Goal: Task Accomplishment & Management: Complete application form

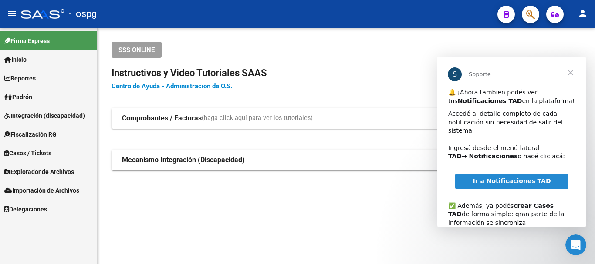
click at [575, 68] on span "Cerrar" at bounding box center [570, 72] width 31 height 31
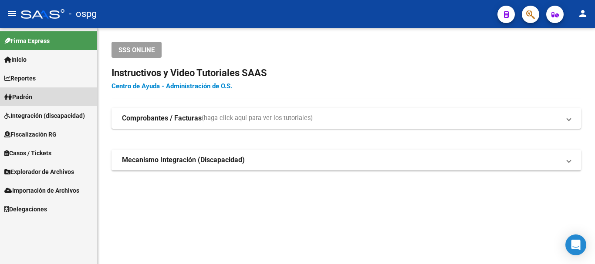
click at [19, 89] on link "Padrón" at bounding box center [48, 97] width 97 height 19
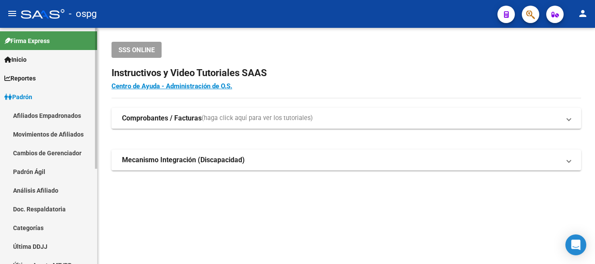
click at [44, 188] on link "Análisis Afiliado" at bounding box center [48, 190] width 97 height 19
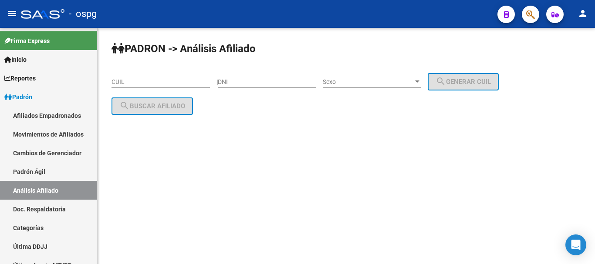
click at [263, 80] on input "DNI" at bounding box center [267, 81] width 98 height 7
type input "28919402"
click at [403, 83] on span "Sexo" at bounding box center [368, 81] width 91 height 7
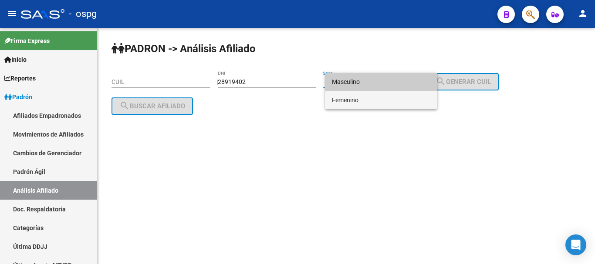
click at [390, 100] on span "Femenino" at bounding box center [381, 100] width 98 height 18
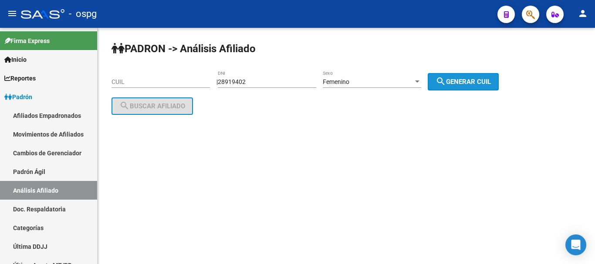
click at [469, 79] on span "search Generar CUIL" at bounding box center [462, 82] width 55 height 8
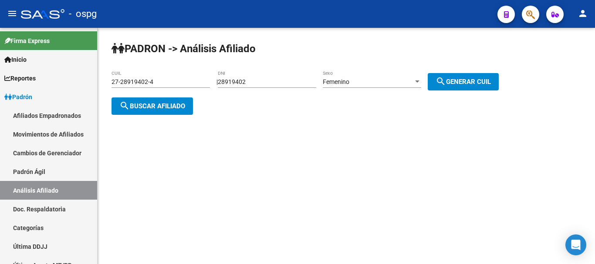
click at [193, 105] on app-analisis-afiliado "PADRON -> Análisis Afiliado 27-28919402-4 CUIL | 28919402 DNI Femenino Sexo sea…" at bounding box center [308, 93] width 394 height 31
click at [185, 106] on span "search Buscar afiliado" at bounding box center [152, 106] width 66 height 8
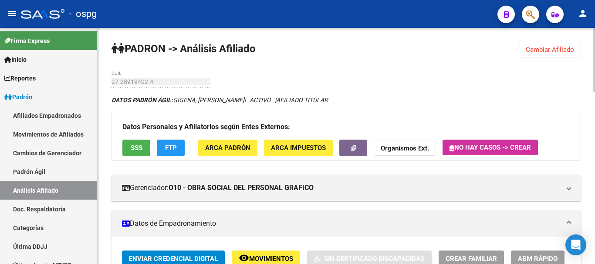
click at [366, 101] on div "DATOS PADRÓN ÁGIL: [PERSON_NAME], [PERSON_NAME] | ACTIVO | AFILIADO TITULAR" at bounding box center [345, 100] width 469 height 10
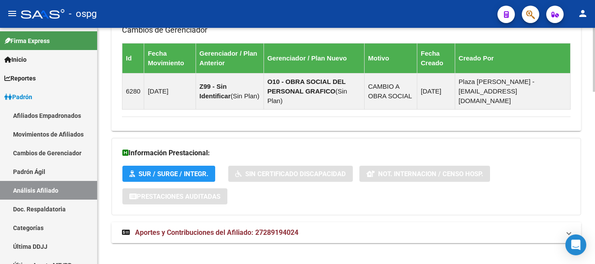
drag, startPoint x: 278, startPoint y: 231, endPoint x: 296, endPoint y: 212, distance: 25.6
click at [278, 227] on mat-expansion-panel-header "Aportes y Contribuciones del Afiliado: 27289194024" at bounding box center [345, 232] width 469 height 21
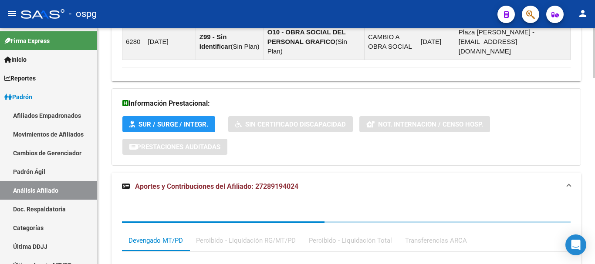
scroll to position [731, 0]
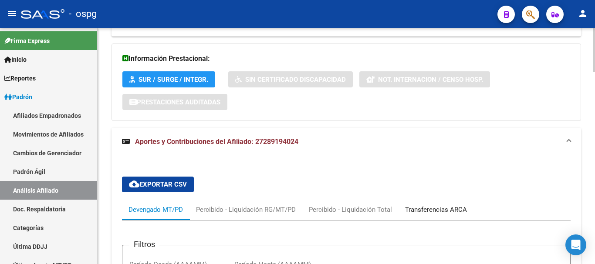
drag, startPoint x: 415, startPoint y: 198, endPoint x: 421, endPoint y: 195, distance: 6.8
click at [418, 205] on div "Transferencias ARCA" at bounding box center [436, 210] width 62 height 10
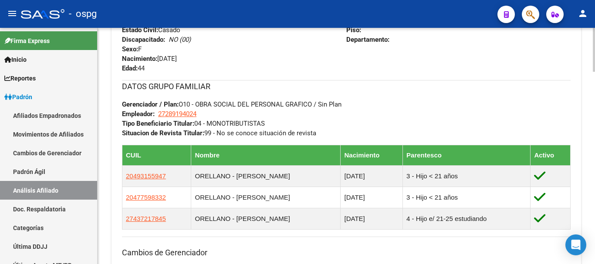
scroll to position [0, 0]
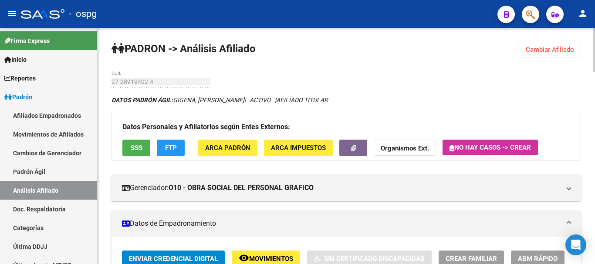
click at [594, 8] on div "menu - ospg person Firma Express Inicio Calendario SSS Instructivos Contacto OS…" at bounding box center [297, 132] width 595 height 264
click at [551, 51] on span "Cambiar Afiliado" at bounding box center [550, 50] width 48 height 8
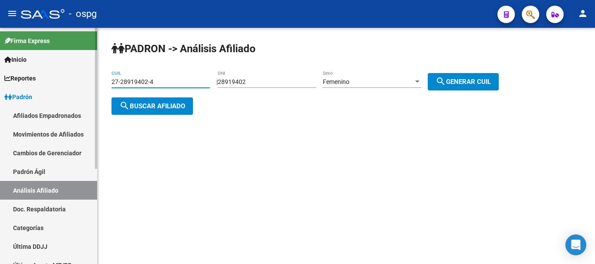
click at [73, 77] on mat-sidenav-container "Firma Express Inicio Calendario SSS Instructivos Contacto OS Reportes Ingresos …" at bounding box center [297, 146] width 595 height 236
paste input "6687177-0"
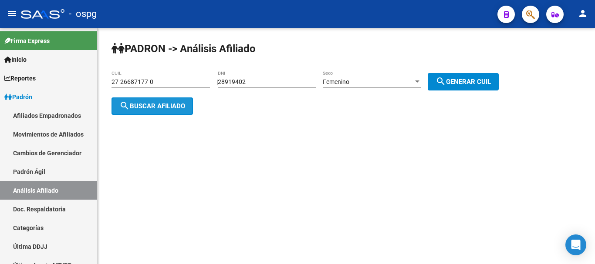
click at [124, 94] on app-analisis-afiliado "PADRON -> Análisis Afiliado 27-26687177-0 CUIL | 28919402 DNI Femenino Sexo sea…" at bounding box center [308, 93] width 394 height 31
click at [127, 102] on mat-icon "search" at bounding box center [124, 106] width 10 height 10
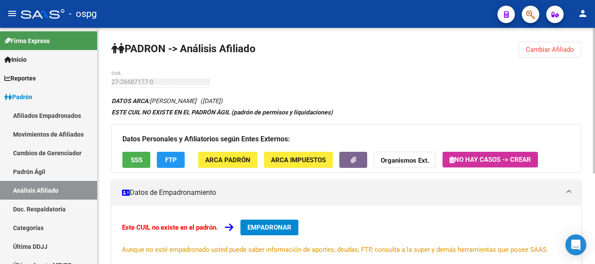
click at [559, 50] on span "Cambiar Afiliado" at bounding box center [550, 50] width 48 height 8
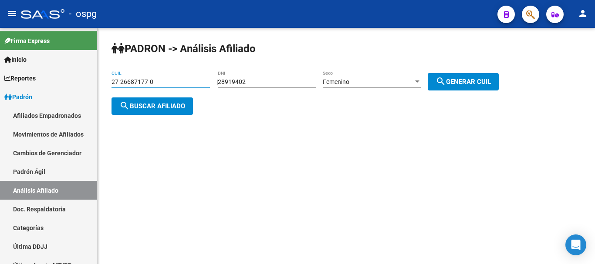
drag, startPoint x: 174, startPoint y: 83, endPoint x: 115, endPoint y: 82, distance: 58.8
click at [115, 82] on input "27-26687177-0" at bounding box center [160, 81] width 98 height 7
type input "2"
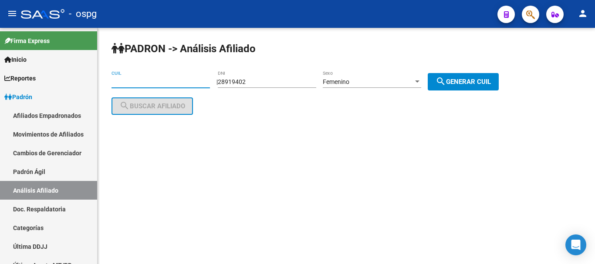
paste input "27-26687177-0"
type input "27-26687177-0"
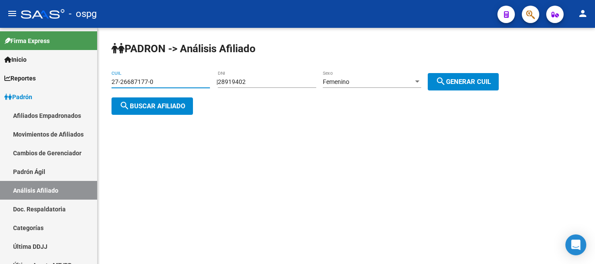
click at [169, 100] on button "search Buscar afiliado" at bounding box center [151, 106] width 81 height 17
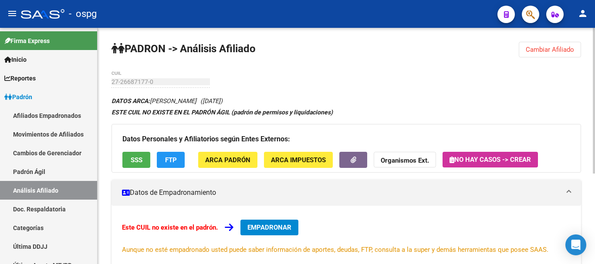
click at [174, 159] on span "FTP" at bounding box center [171, 160] width 12 height 8
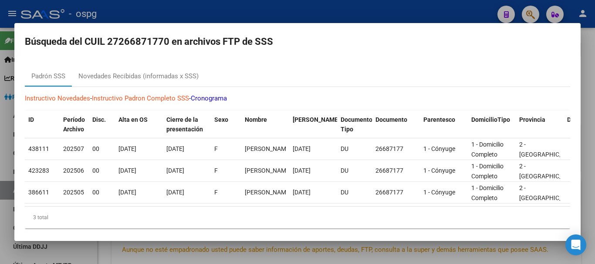
click at [326, 8] on div at bounding box center [297, 132] width 595 height 264
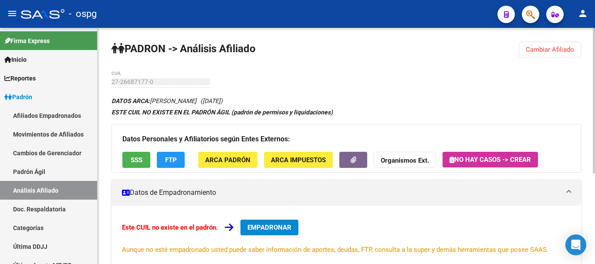
click at [414, 158] on strong "Organismos Ext." at bounding box center [405, 161] width 48 height 8
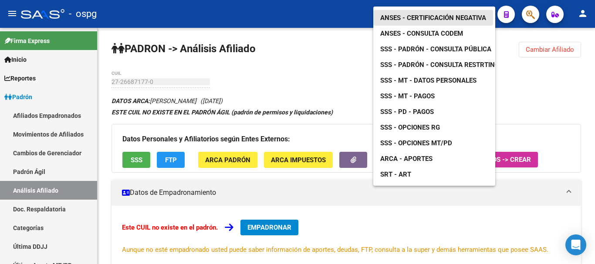
click at [421, 14] on span "ANSES - Certificación Negativa" at bounding box center [433, 18] width 106 height 8
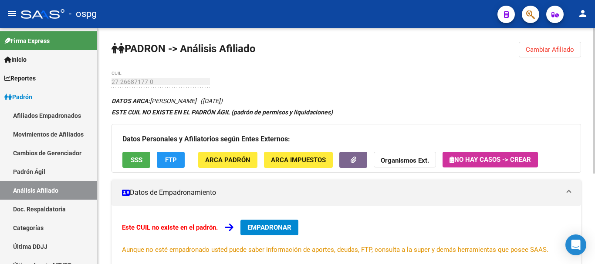
click at [553, 53] on span "Cambiar Afiliado" at bounding box center [550, 50] width 48 height 8
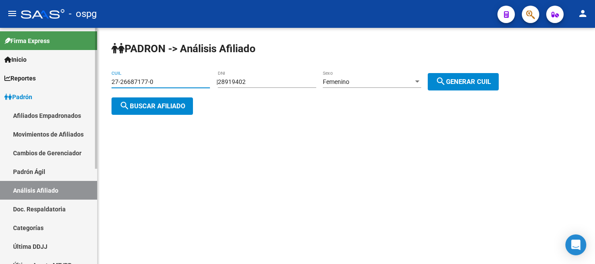
drag, startPoint x: 157, startPoint y: 85, endPoint x: 0, endPoint y: 89, distance: 156.8
click at [0, 89] on mat-sidenav-container "Firma Express Inicio Calendario SSS Instructivos Contacto OS Reportes Ingresos …" at bounding box center [297, 146] width 595 height 236
paste input "0-45009965-2"
click at [135, 107] on span "search Buscar afiliado" at bounding box center [152, 106] width 66 height 8
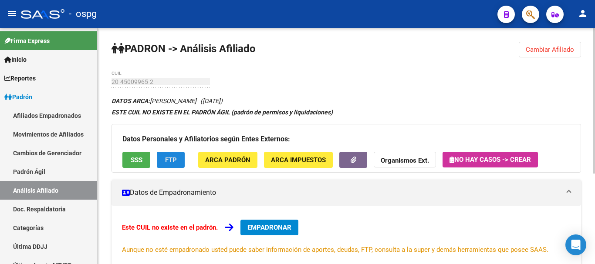
click at [172, 158] on span "FTP" at bounding box center [171, 160] width 12 height 8
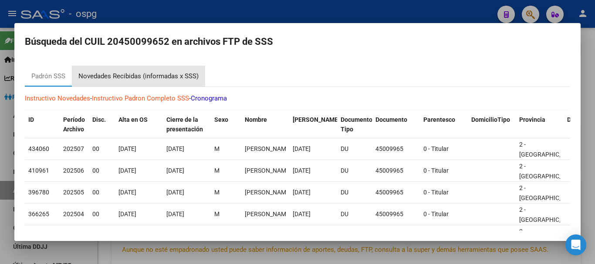
click at [127, 76] on div "Novedades Recibidas (informadas x SSS)" at bounding box center [138, 76] width 120 height 10
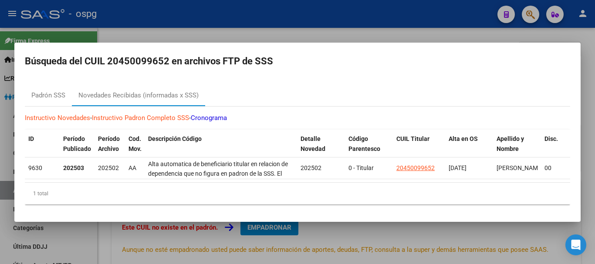
click at [342, 23] on div at bounding box center [297, 132] width 595 height 264
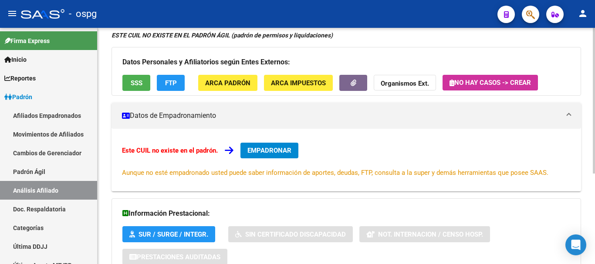
scroll to position [147, 0]
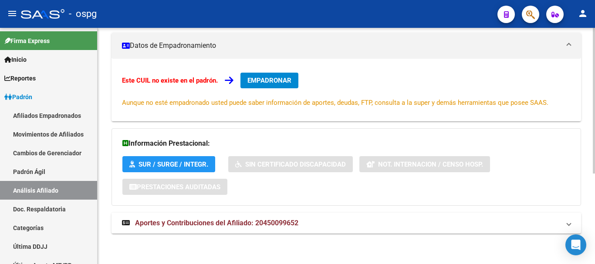
click at [594, 237] on div at bounding box center [594, 191] width 2 height 146
click at [320, 225] on mat-panel-title "Aportes y Contribuciones del Afiliado: 20450099652" at bounding box center [341, 224] width 438 height 10
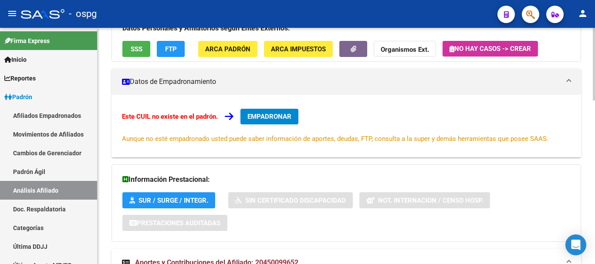
scroll to position [0, 0]
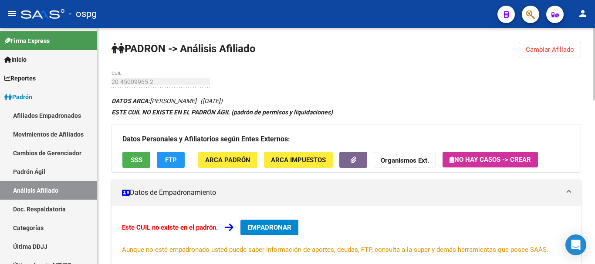
click at [594, 16] on div "menu - ospg person Firma Express Inicio Calendario SSS Instructivos Contacto OS…" at bounding box center [297, 132] width 595 height 264
drag, startPoint x: 537, startPoint y: 44, endPoint x: 518, endPoint y: 51, distance: 20.0
click at [536, 45] on button "Cambiar Afiliado" at bounding box center [550, 50] width 62 height 16
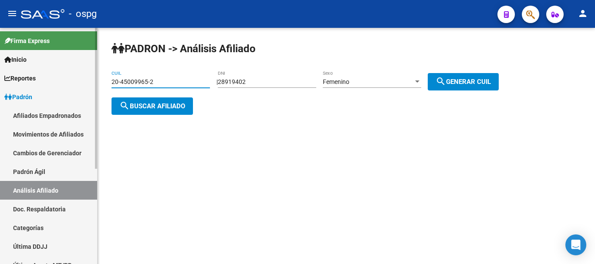
drag, startPoint x: 196, startPoint y: 78, endPoint x: 0, endPoint y: 83, distance: 196.4
click at [0, 83] on mat-sidenav-container "Firma Express Inicio Calendario SSS Instructivos Contacto OS Reportes Ingresos …" at bounding box center [297, 146] width 595 height 236
click at [131, 115] on div "PADRON -> Análisis Afiliado 20-10263541-9 CUIL | 28919402 DNI Femenino Sexo sea…" at bounding box center [346, 85] width 497 height 115
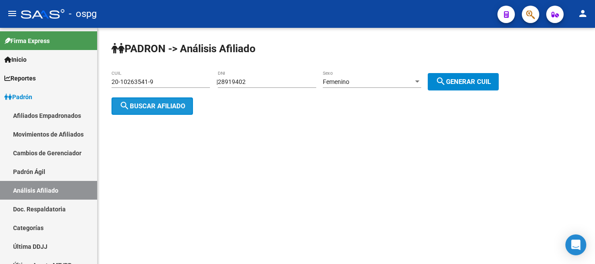
click at [131, 109] on span "search Buscar afiliado" at bounding box center [152, 106] width 66 height 8
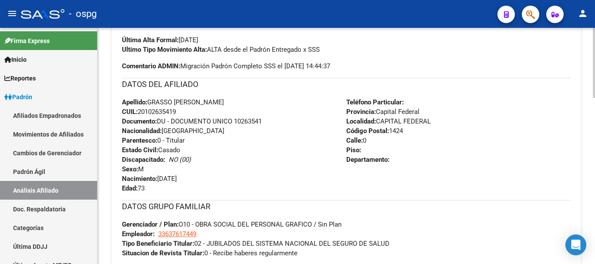
scroll to position [561, 0]
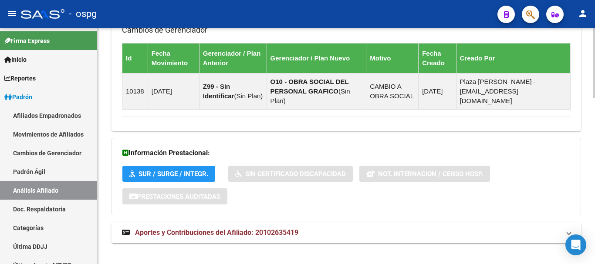
drag, startPoint x: 276, startPoint y: 209, endPoint x: 263, endPoint y: 218, distance: 15.9
click at [259, 229] on span "Aportes y Contribuciones del Afiliado: 20102635419" at bounding box center [216, 233] width 163 height 8
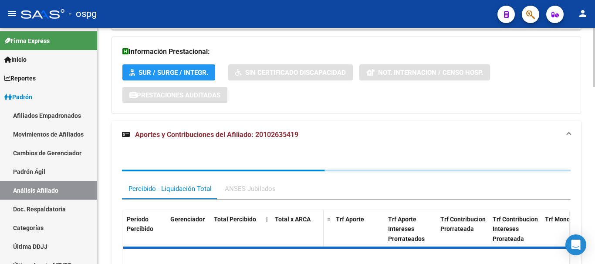
scroll to position [711, 0]
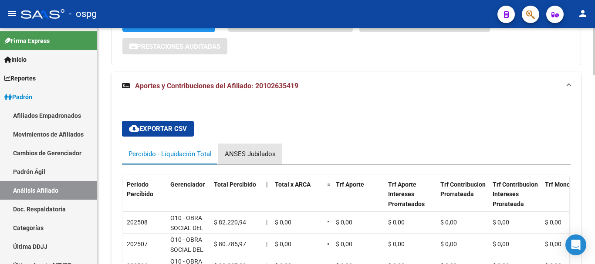
click at [236, 144] on div "ANSES Jubilados" at bounding box center [250, 154] width 64 height 21
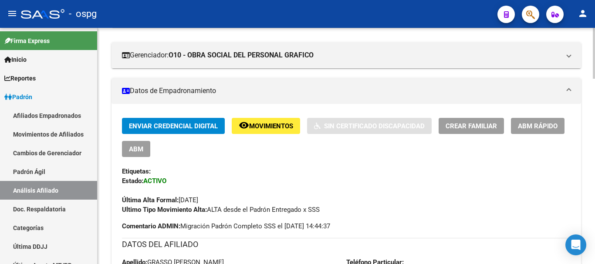
scroll to position [0, 0]
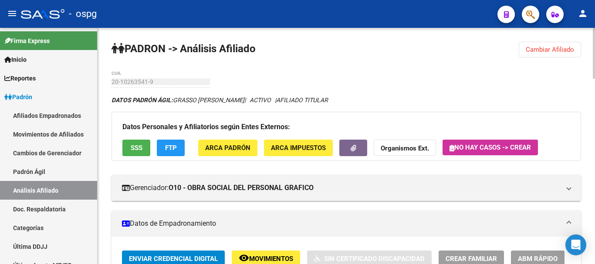
click at [594, 34] on div at bounding box center [594, 53] width 2 height 51
click at [544, 55] on button "Cambiar Afiliado" at bounding box center [550, 50] width 62 height 16
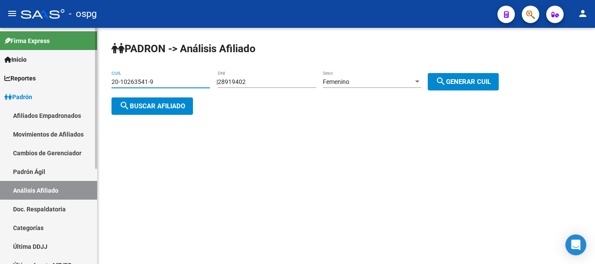
drag, startPoint x: 163, startPoint y: 80, endPoint x: 7, endPoint y: 74, distance: 156.0
click at [3, 78] on mat-sidenav-container "Firma Express Inicio Calendario SSS Instructivos Contacto OS Reportes Ingresos …" at bounding box center [297, 146] width 595 height 236
type input "20-45009965-2"
click at [162, 110] on button "search Buscar afiliado" at bounding box center [151, 106] width 81 height 17
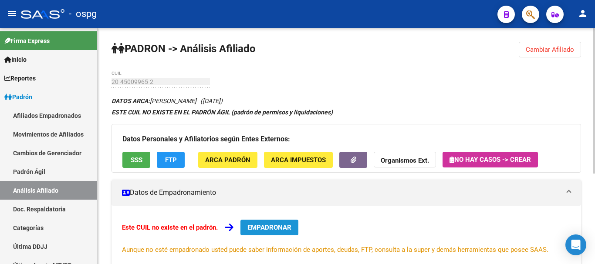
click at [249, 220] on button "EMPADRONAR" at bounding box center [269, 228] width 58 height 16
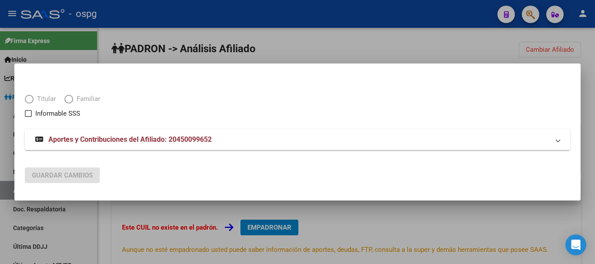
click at [24, 96] on mat-dialog-content "Titular Familiar Informable SSS Aportes y Contribuciones del Afiliado: 20450099…" at bounding box center [297, 117] width 566 height 87
click at [33, 97] on span "Elija una opción" at bounding box center [29, 99] width 9 height 9
click at [33, 97] on input "Titular" at bounding box center [29, 99] width 9 height 9
radio input "true"
checkbox input "true"
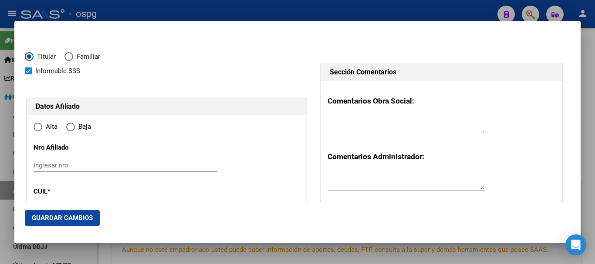
type input "20-45009965-2"
radio input "true"
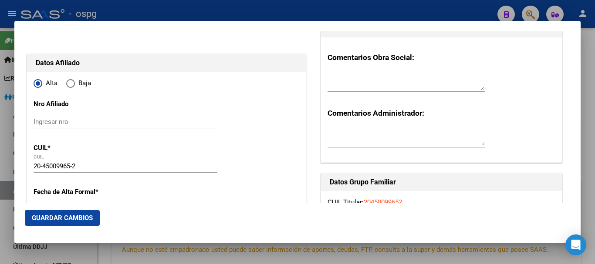
type input "45009965"
type input "[PERSON_NAME]"
type input "[DATE]"
type input "[US_STATE]"
type input "1602"
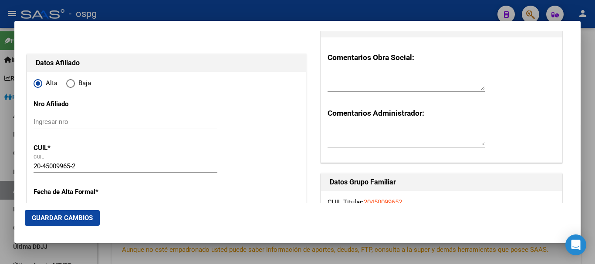
type input "ROCA"
type input "5070"
type input "[US_STATE]"
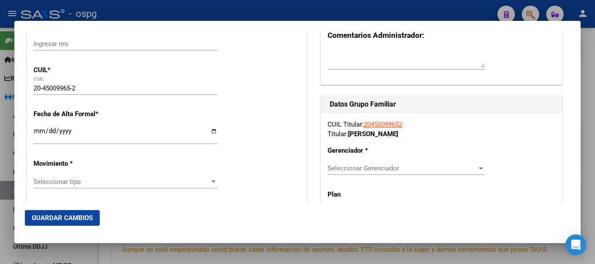
scroll to position [131, 0]
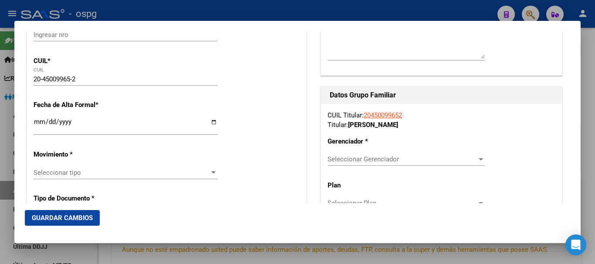
click at [34, 123] on input "Ingresar fecha" at bounding box center [126, 125] width 184 height 14
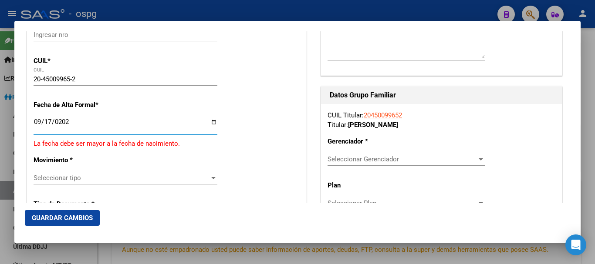
type input "[DATE]"
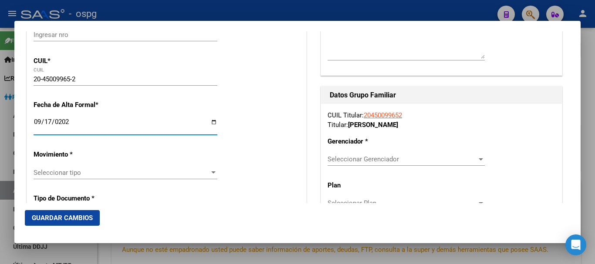
scroll to position [174, 0]
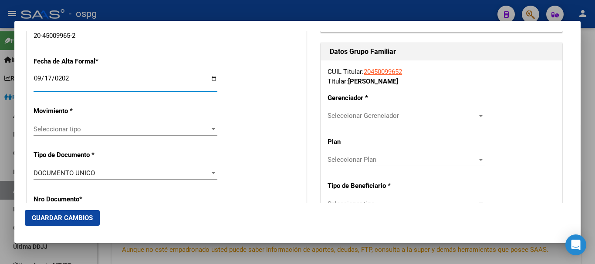
click at [49, 127] on span "Seleccionar tipo" at bounding box center [122, 129] width 176 height 8
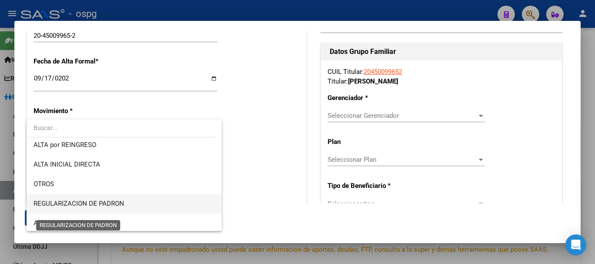
scroll to position [44, 0]
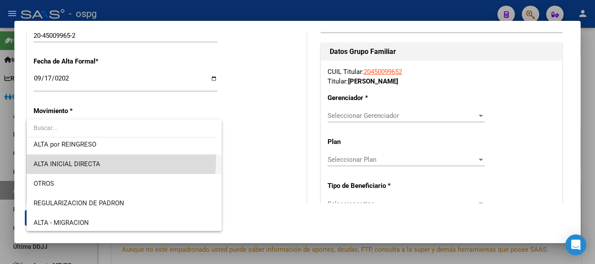
click at [111, 161] on span "ALTA INICIAL DIRECTA" at bounding box center [124, 165] width 181 height 20
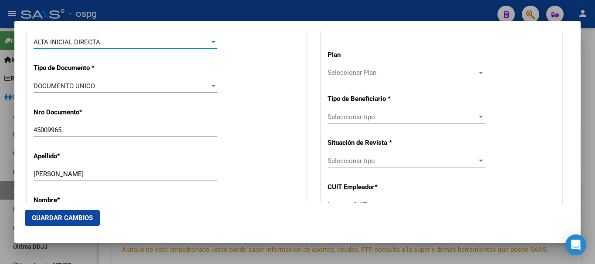
scroll to position [305, 0]
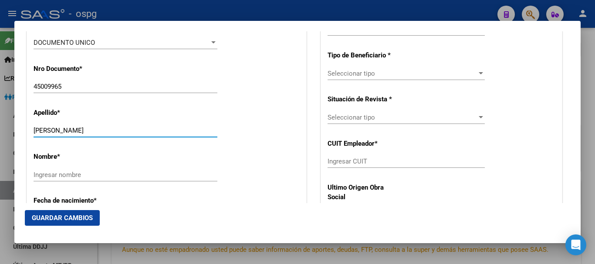
drag, startPoint x: 60, startPoint y: 130, endPoint x: 172, endPoint y: 129, distance: 111.9
click at [172, 129] on input "[PERSON_NAME]" at bounding box center [126, 131] width 184 height 8
type input "SALINAS"
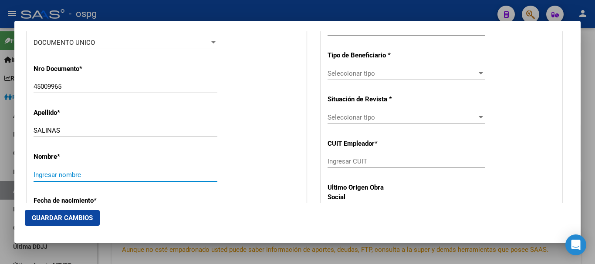
click at [100, 173] on input "Ingresar nombre" at bounding box center [126, 175] width 184 height 8
paste input "[PERSON_NAME]"
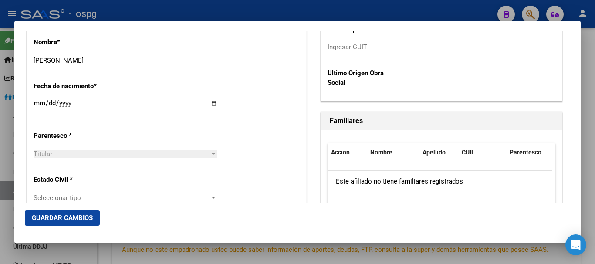
scroll to position [479, 0]
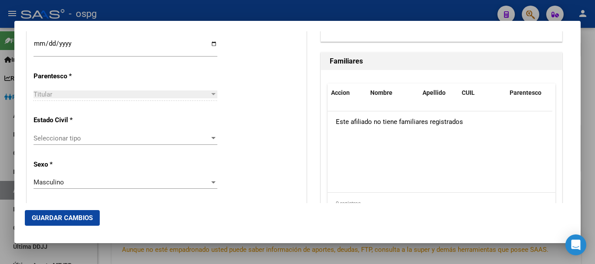
type input "[PERSON_NAME]"
click at [87, 141] on span "Seleccionar tipo" at bounding box center [122, 139] width 176 height 8
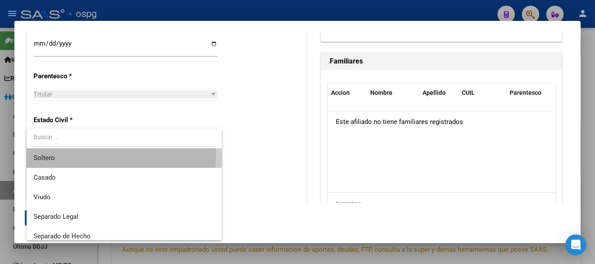
click at [88, 154] on span "Soltero" at bounding box center [124, 158] width 181 height 20
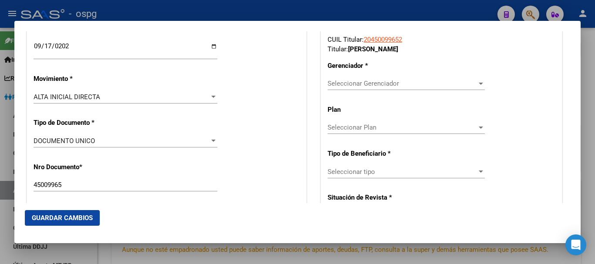
scroll to position [226, 0]
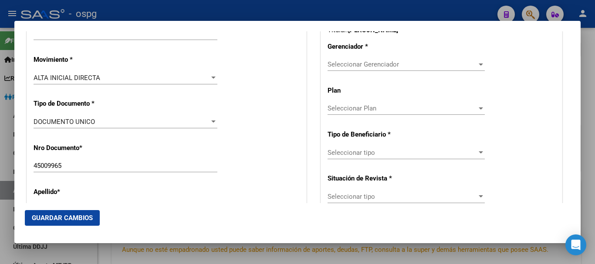
click at [403, 62] on span "Seleccionar Gerenciador" at bounding box center [401, 65] width 149 height 8
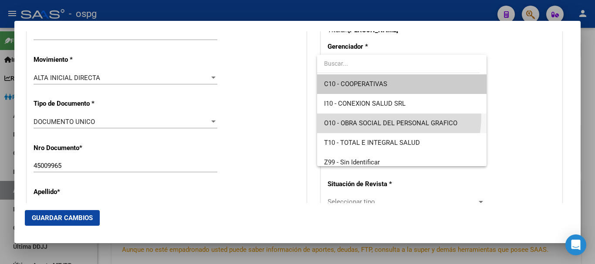
click at [376, 116] on span "O10 - OBRA SOCIAL DEL PERSONAL GRAFICO" at bounding box center [401, 124] width 155 height 20
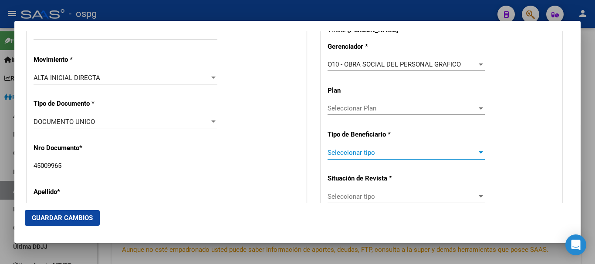
click at [387, 153] on span "Seleccionar tipo" at bounding box center [401, 153] width 149 height 8
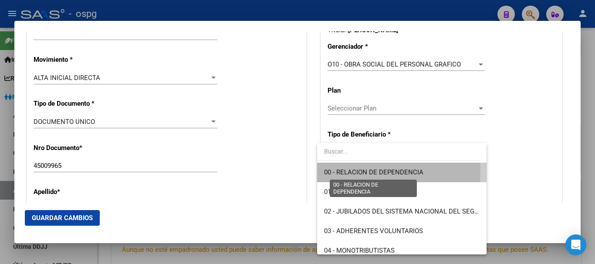
click at [377, 170] on span "00 - RELACION DE DEPENDENCIA" at bounding box center [373, 172] width 99 height 8
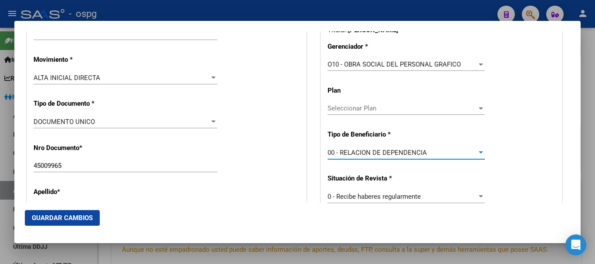
type input "20-33503502-0"
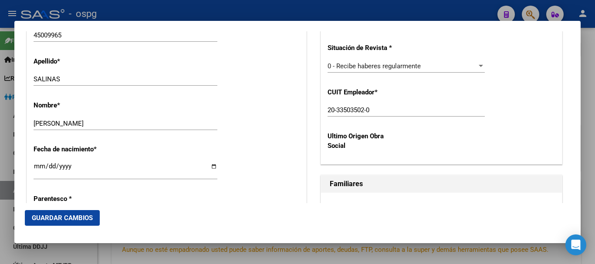
scroll to position [400, 0]
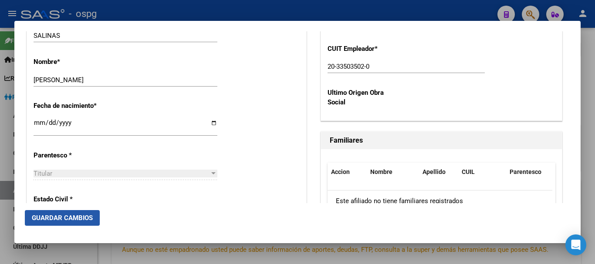
click at [85, 213] on button "Guardar Cambios" at bounding box center [62, 218] width 75 height 16
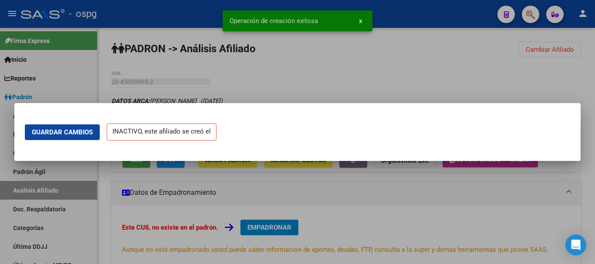
scroll to position [0, 0]
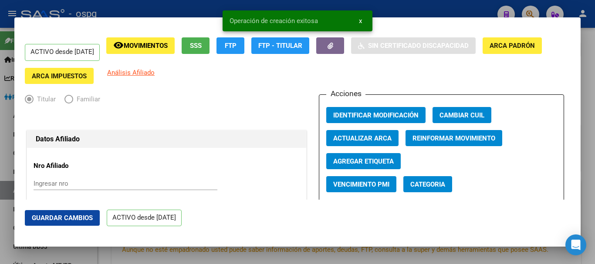
drag, startPoint x: 448, startPoint y: 2, endPoint x: 440, endPoint y: 0, distance: 7.6
click at [447, 2] on div at bounding box center [297, 132] width 595 height 264
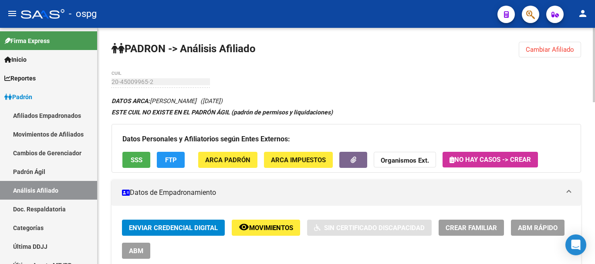
click at [551, 55] on button "Cambiar Afiliado" at bounding box center [550, 50] width 62 height 16
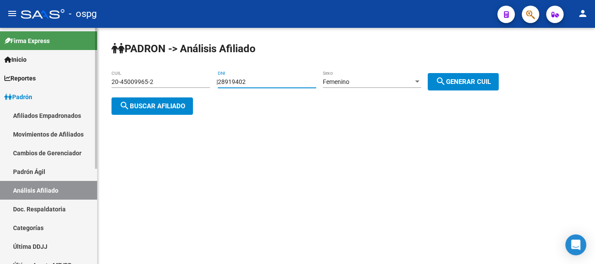
drag, startPoint x: 280, startPoint y: 82, endPoint x: 37, endPoint y: 95, distance: 243.3
click at [37, 94] on mat-sidenav-container "Firma Express Inicio Calendario SSS Instructivos Contacto OS Reportes Ingresos …" at bounding box center [297, 146] width 595 height 236
type input "25805036"
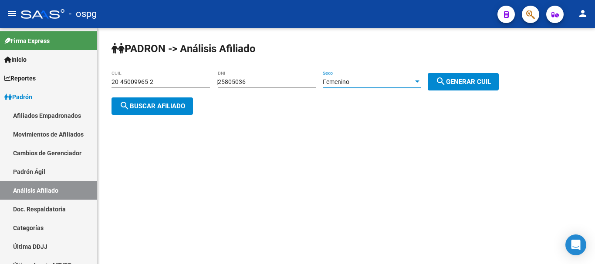
click at [391, 83] on div "Femenino" at bounding box center [368, 81] width 91 height 7
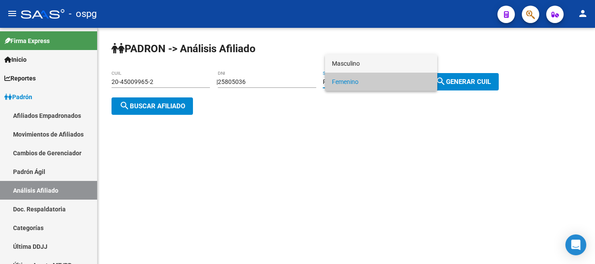
click at [397, 70] on span "Masculino" at bounding box center [381, 63] width 98 height 18
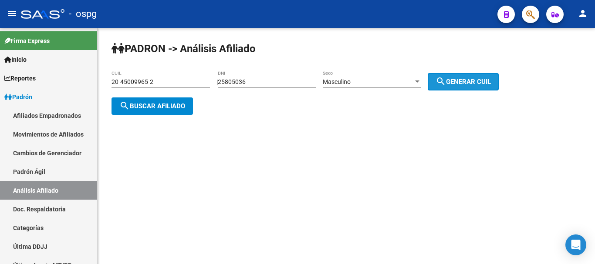
click at [446, 81] on mat-icon "search" at bounding box center [440, 81] width 10 height 10
type input "20-25805036-4"
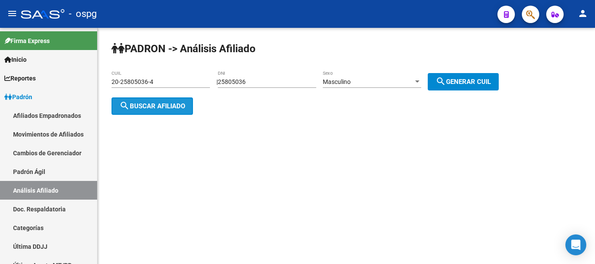
click at [170, 101] on button "search Buscar afiliado" at bounding box center [151, 106] width 81 height 17
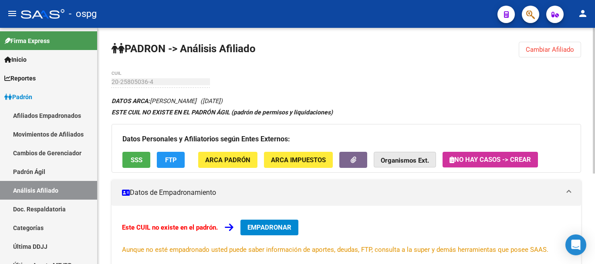
click at [409, 162] on strong "Organismos Ext." at bounding box center [405, 161] width 48 height 8
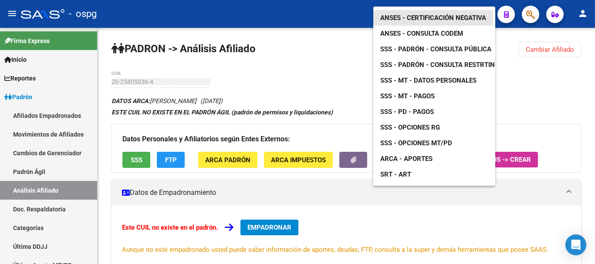
click at [419, 14] on span "ANSES - Certificación Negativa" at bounding box center [433, 18] width 106 height 8
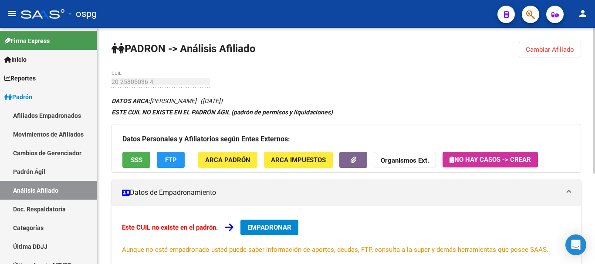
click at [542, 48] on span "Cambiar Afiliado" at bounding box center [550, 50] width 48 height 8
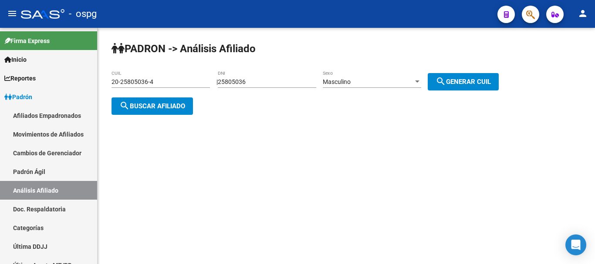
click at [259, 88] on div "25805036 DNI" at bounding box center [267, 83] width 98 height 25
drag, startPoint x: 268, startPoint y: 88, endPoint x: 270, endPoint y: 81, distance: 7.1
click at [268, 87] on div "25805036 DNI" at bounding box center [267, 79] width 98 height 17
drag, startPoint x: 270, startPoint y: 81, endPoint x: 187, endPoint y: 87, distance: 82.9
click at [187, 87] on app-analisis-afiliado "PADRON -> Análisis Afiliado 20-25805036-4 CUIL | 25805036 DNI Masculino Sexo se…" at bounding box center [308, 93] width 394 height 31
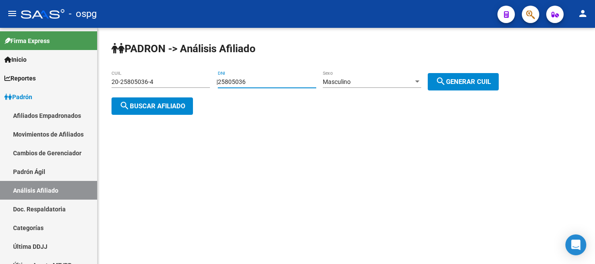
paste input "4174107"
type input "24174107"
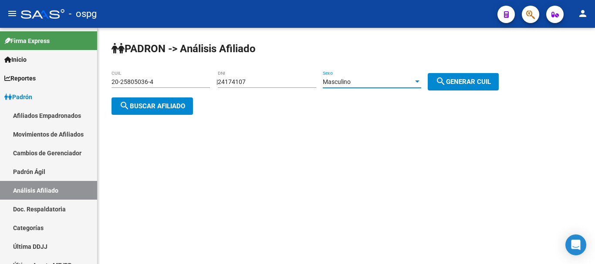
click at [371, 79] on div "Masculino" at bounding box center [368, 81] width 91 height 7
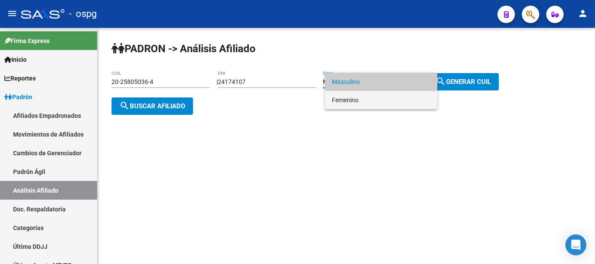
click at [371, 104] on span "Femenino" at bounding box center [381, 100] width 98 height 18
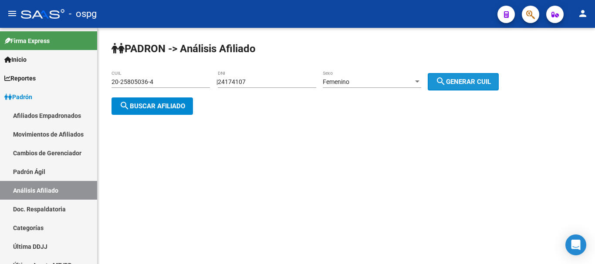
click at [446, 79] on mat-icon "search" at bounding box center [440, 81] width 10 height 10
click at [134, 105] on span "search Buscar afiliado" at bounding box center [152, 106] width 66 height 8
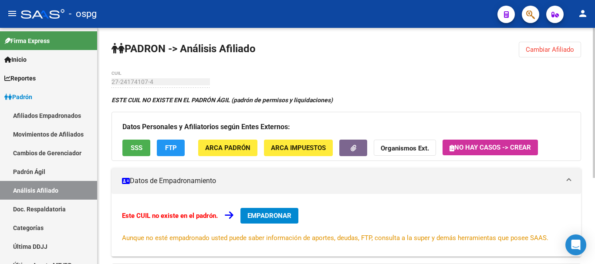
click at [131, 145] on span "SSS" at bounding box center [137, 149] width 12 height 8
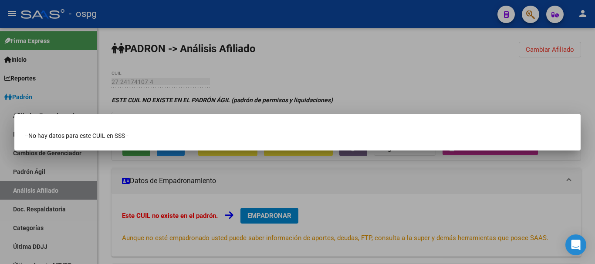
click at [234, 41] on div at bounding box center [297, 132] width 595 height 264
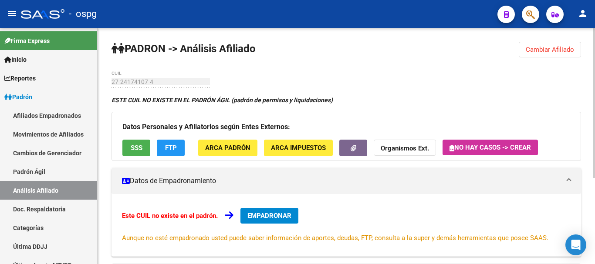
click at [531, 52] on span "Cambiar Afiliado" at bounding box center [550, 50] width 48 height 8
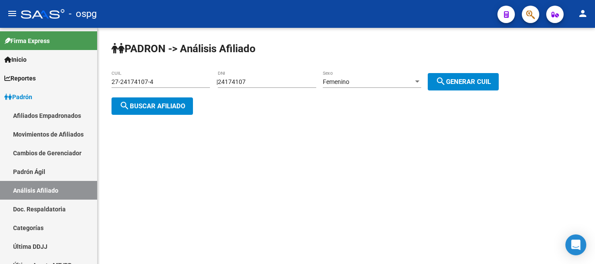
click at [123, 78] on div "27-24174107-4 CUIL" at bounding box center [160, 79] width 98 height 17
drag, startPoint x: 123, startPoint y: 78, endPoint x: 127, endPoint y: 81, distance: 5.3
click at [127, 81] on input "27-24174107-4" at bounding box center [160, 81] width 98 height 7
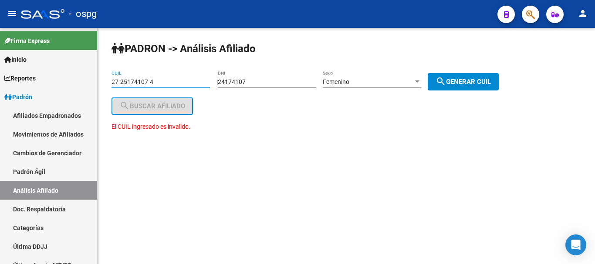
click at [154, 84] on input "27-25174107-4" at bounding box center [160, 81] width 98 height 7
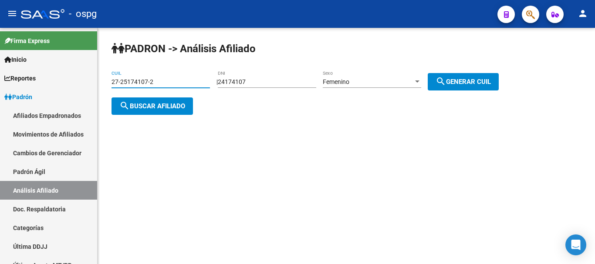
type input "27-25174107-2"
click at [167, 93] on div "27-25174107-2 CUIL" at bounding box center [160, 83] width 98 height 25
click at [168, 105] on span "search Buscar afiliado" at bounding box center [152, 106] width 66 height 8
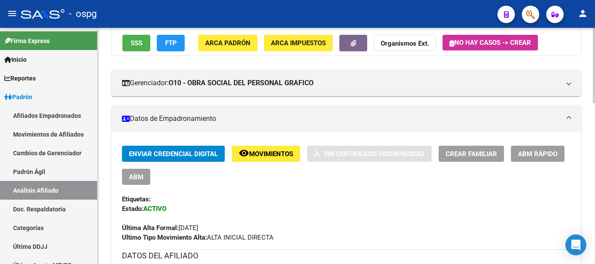
scroll to position [71, 0]
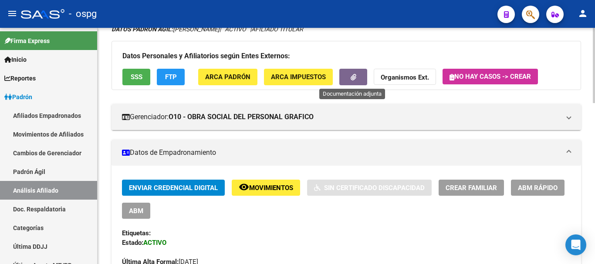
click at [352, 77] on icon "button" at bounding box center [353, 77] width 6 height 7
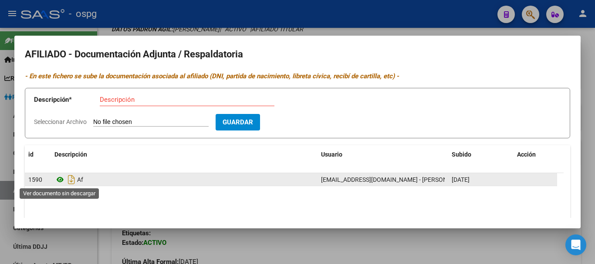
drag, startPoint x: 67, startPoint y: 178, endPoint x: 58, endPoint y: 181, distance: 9.2
click at [58, 181] on app-download-rewritename at bounding box center [65, 179] width 23 height 7
click at [58, 182] on icon at bounding box center [59, 180] width 11 height 10
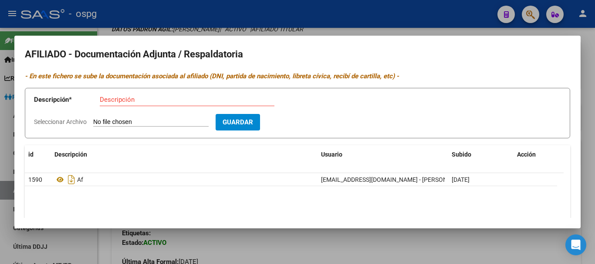
click at [181, 21] on div at bounding box center [297, 132] width 595 height 264
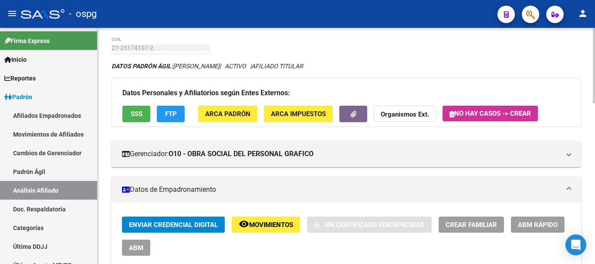
scroll to position [0, 0]
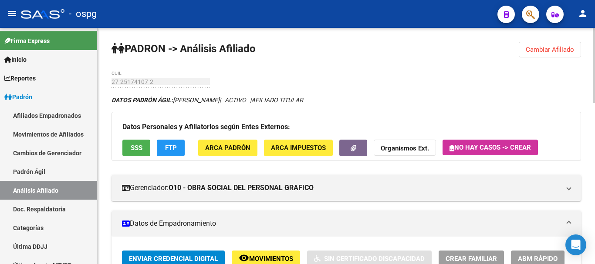
click at [558, 53] on span "Cambiar Afiliado" at bounding box center [550, 50] width 48 height 8
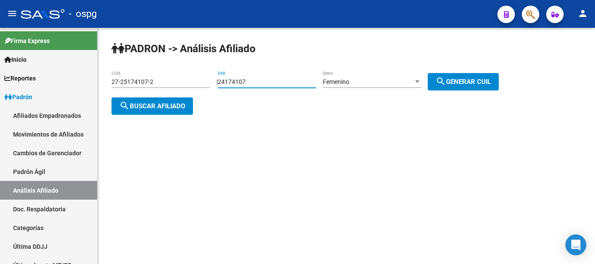
drag, startPoint x: 239, startPoint y: 90, endPoint x: 168, endPoint y: 98, distance: 71.4
click at [168, 98] on app-analisis-afiliado "PADRON -> Análisis Afiliado 27-25174107-2 CUIL | 24174107 DNI Femenino Sexo sea…" at bounding box center [308, 93] width 394 height 31
paste input "53064456"
type input "53064456"
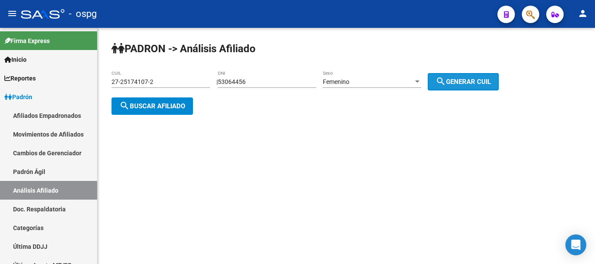
click at [441, 81] on button "search Generar CUIL" at bounding box center [463, 81] width 71 height 17
type input "27-53064456-7"
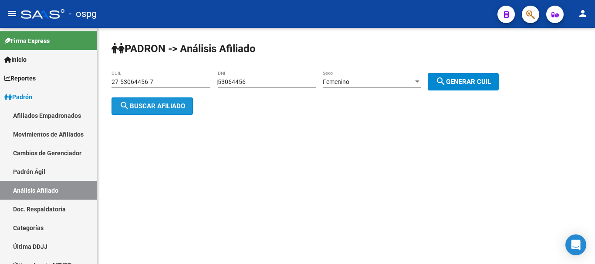
drag, startPoint x: 180, startPoint y: 100, endPoint x: 150, endPoint y: 104, distance: 30.2
click at [150, 104] on button "search Buscar afiliado" at bounding box center [151, 106] width 81 height 17
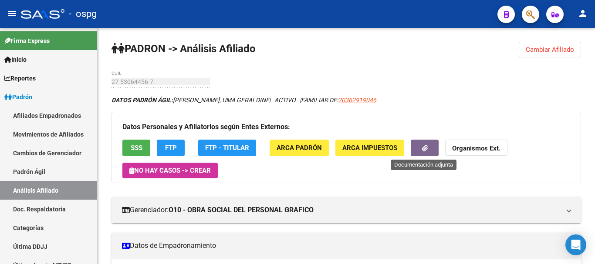
click at [422, 155] on button "button" at bounding box center [425, 148] width 28 height 16
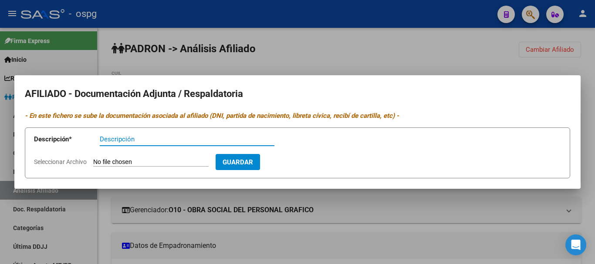
click at [430, 58] on div "AFILIADO - Documentación Adjunta / Respaldatoria - En este fichero se sube la d…" at bounding box center [297, 132] width 595 height 264
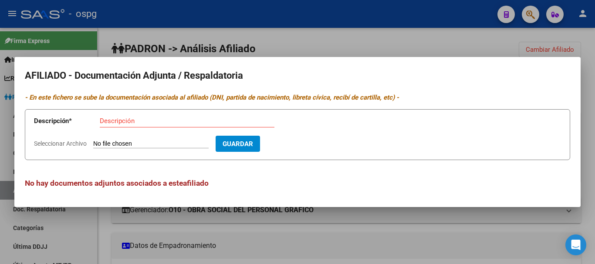
click at [424, 63] on mat-dialog-container "AFILIADO - Documentación Adjunta / Respaldatoria - En este fichero se sube la d…" at bounding box center [297, 132] width 566 height 150
click at [422, 47] on div at bounding box center [297, 132] width 595 height 264
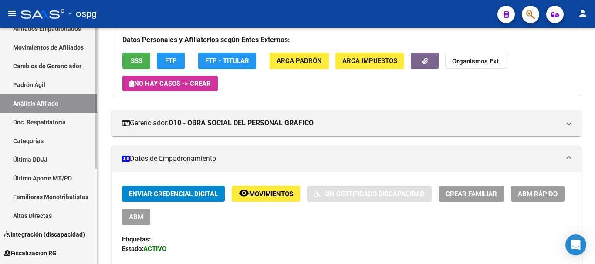
scroll to position [131, 0]
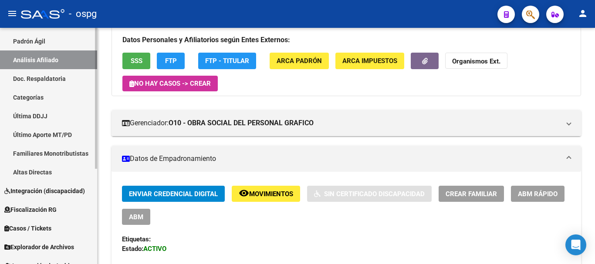
click at [69, 193] on span "Integración (discapacidad)" at bounding box center [44, 191] width 81 height 10
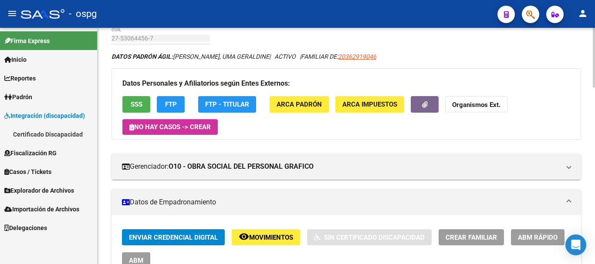
scroll to position [0, 0]
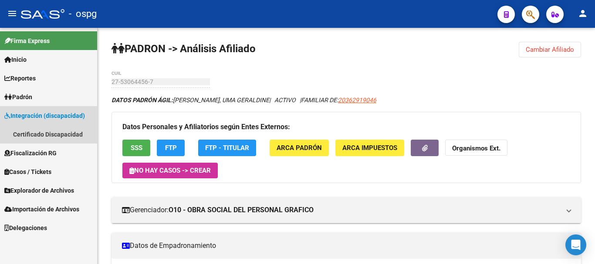
click at [75, 115] on span "Integración (discapacidad)" at bounding box center [44, 116] width 81 height 10
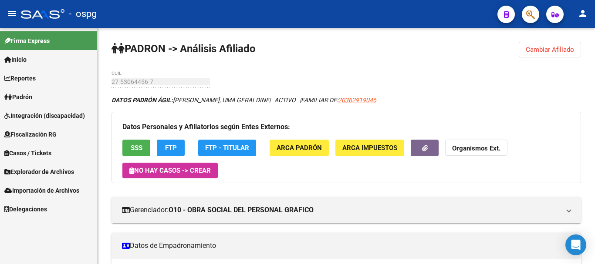
click at [75, 115] on span "Integración (discapacidad)" at bounding box center [44, 116] width 81 height 10
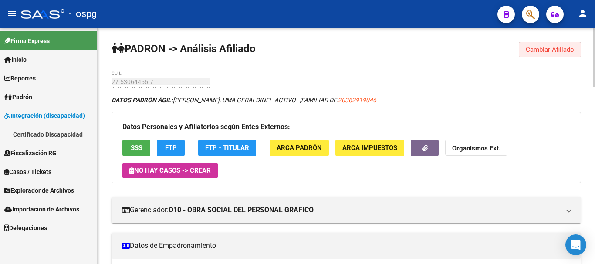
click at [546, 53] on span "Cambiar Afiliado" at bounding box center [550, 50] width 48 height 8
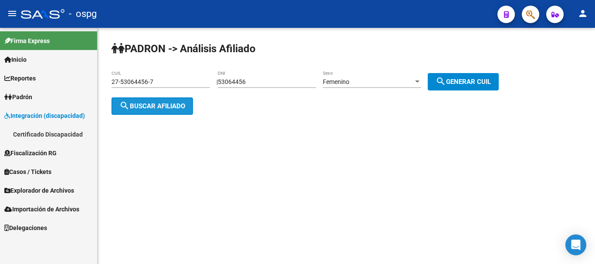
click at [144, 109] on span "search Buscar afiliado" at bounding box center [152, 106] width 66 height 8
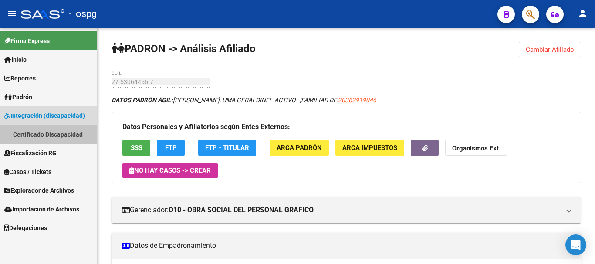
click at [53, 132] on link "Certificado Discapacidad" at bounding box center [48, 134] width 97 height 19
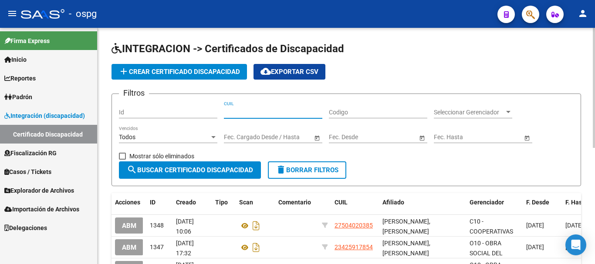
click at [250, 112] on input "CUIL" at bounding box center [273, 112] width 98 height 7
click at [184, 72] on span "add Crear Certificado Discapacidad" at bounding box center [178, 72] width 121 height 8
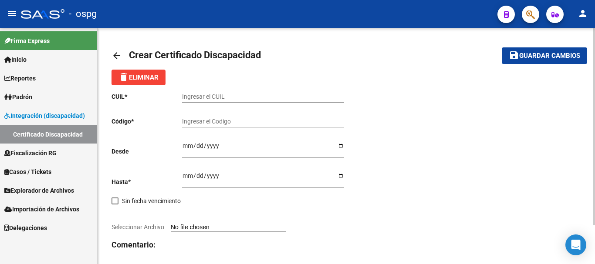
click at [226, 124] on input "Ingresar el Codigo" at bounding box center [263, 121] width 162 height 7
click at [221, 91] on div "Ingresar el CUIL" at bounding box center [263, 93] width 162 height 17
paste input "27-53064456-7"
type input "27-53064456-7"
click at [230, 120] on input "Ingresar el Codigo" at bounding box center [263, 121] width 162 height 7
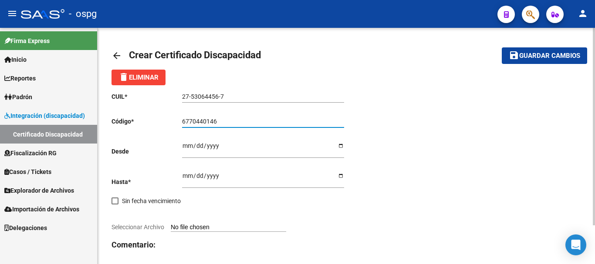
type input "6770440146"
click at [189, 147] on input "Ingresar fec. Desde" at bounding box center [263, 148] width 162 height 13
type input "[DATE]"
click at [185, 175] on input "Ingresar fec. Hasta" at bounding box center [263, 178] width 162 height 13
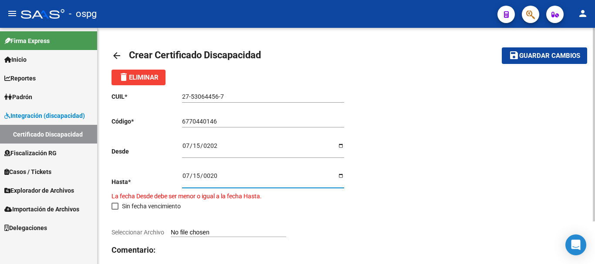
type input "0202-07-15"
type input "[DATE]"
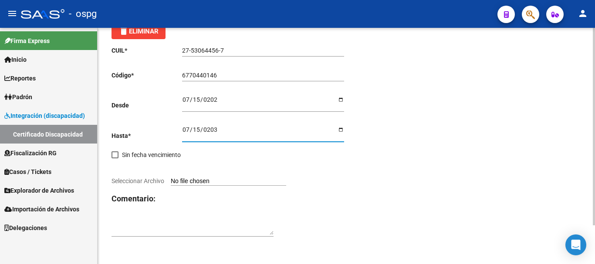
scroll to position [47, 0]
click at [203, 179] on input "Seleccionar Archivo" at bounding box center [228, 181] width 115 height 8
type input "C:\fakepath\IMG-20250916-WA0045.jpg"
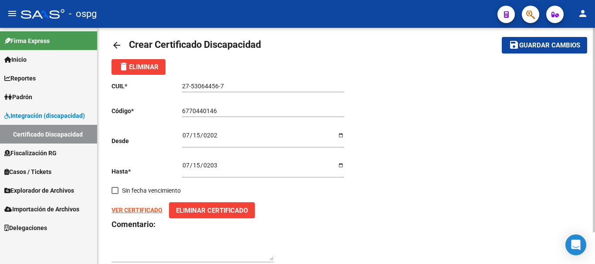
scroll to position [0, 0]
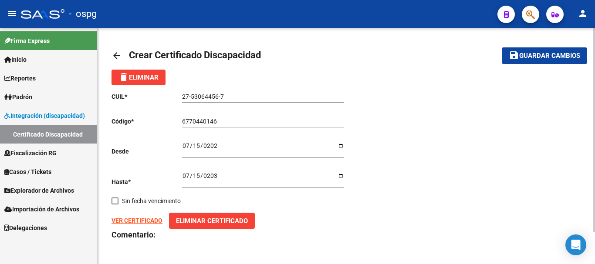
click at [583, 47] on mat-toolbar-row "save Guardar cambios" at bounding box center [537, 56] width 100 height 28
click at [572, 53] on span "Guardar cambios" at bounding box center [549, 56] width 61 height 8
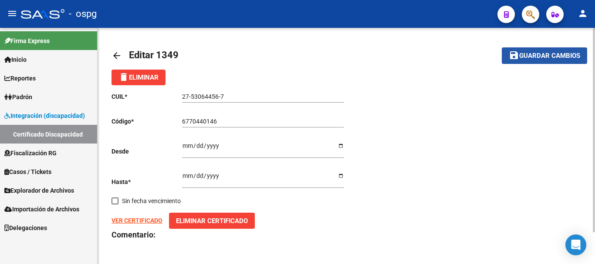
click at [558, 57] on span "Guardar cambios" at bounding box center [549, 56] width 61 height 8
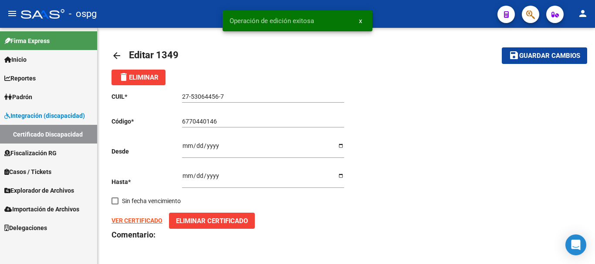
click at [36, 98] on link "Padrón" at bounding box center [48, 97] width 97 height 19
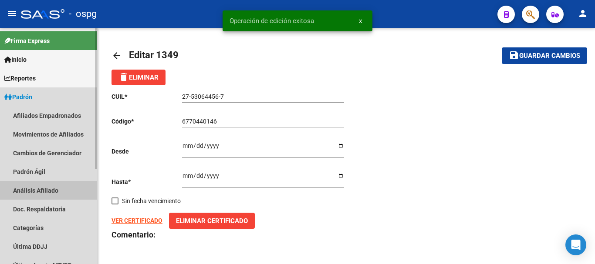
click at [41, 194] on link "Análisis Afiliado" at bounding box center [48, 190] width 97 height 19
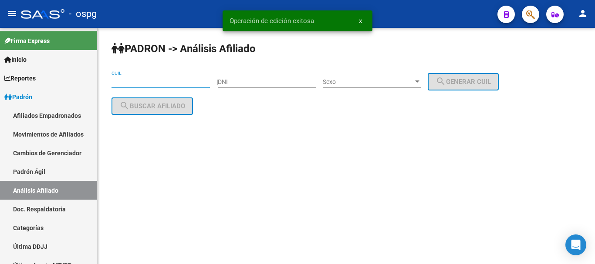
click at [182, 82] on input "CUIL" at bounding box center [160, 81] width 98 height 7
paste input "27-33174080-8"
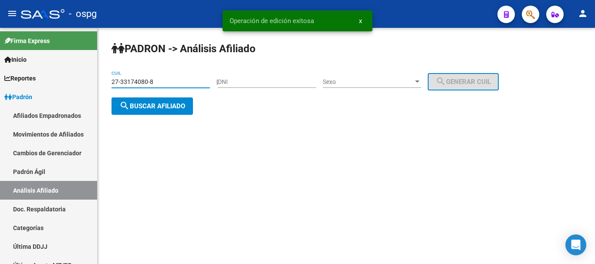
type input "27-33174080-8"
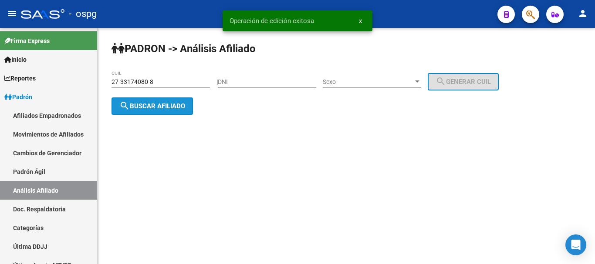
click at [157, 109] on button "search Buscar afiliado" at bounding box center [151, 106] width 81 height 17
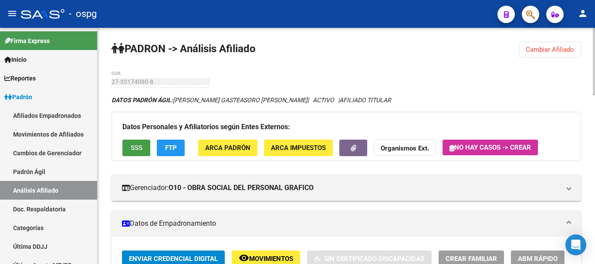
click at [141, 145] on span "SSS" at bounding box center [137, 149] width 12 height 8
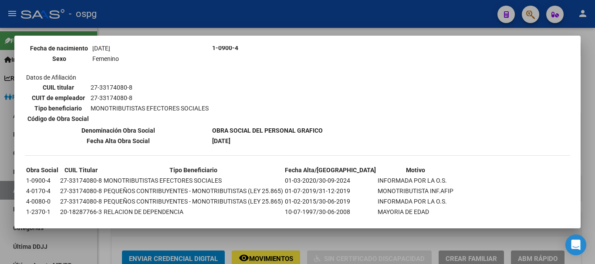
scroll to position [342, 0]
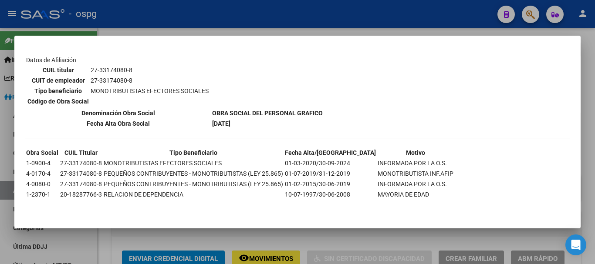
click at [371, 24] on div at bounding box center [297, 132] width 595 height 264
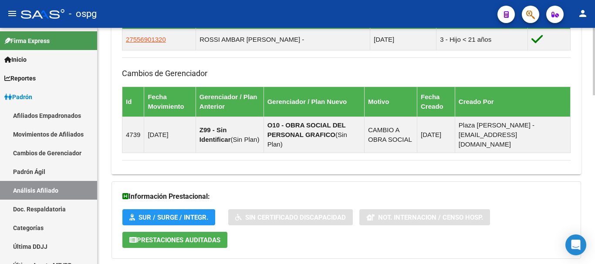
scroll to position [593, 0]
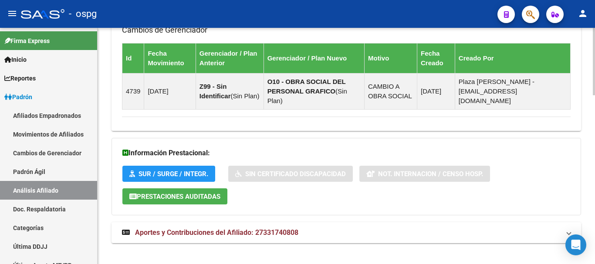
click at [303, 229] on mat-expansion-panel-header "Aportes y Contribuciones del Afiliado: 27331740808" at bounding box center [345, 232] width 469 height 21
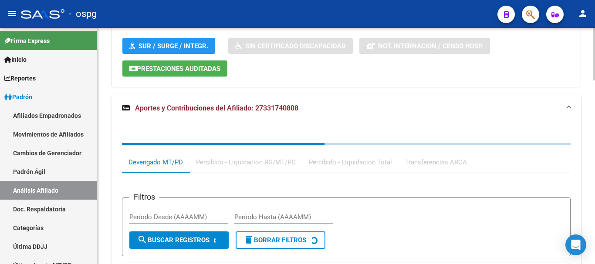
scroll to position [724, 0]
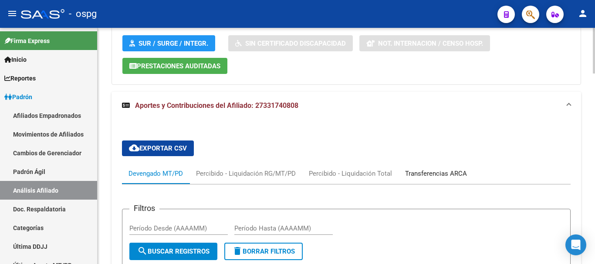
click at [414, 169] on div "Transferencias ARCA" at bounding box center [436, 174] width 62 height 10
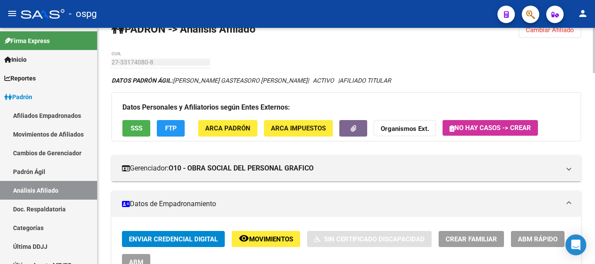
scroll to position [1, 0]
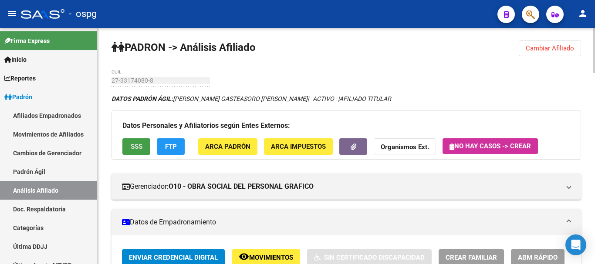
click at [133, 143] on span "SSS" at bounding box center [137, 147] width 12 height 8
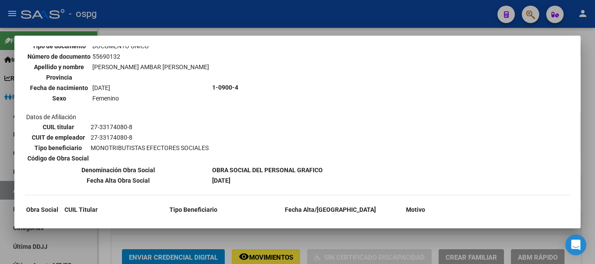
scroll to position [305, 0]
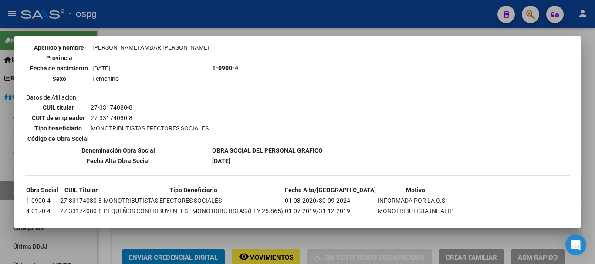
click at [323, 27] on div at bounding box center [297, 132] width 595 height 264
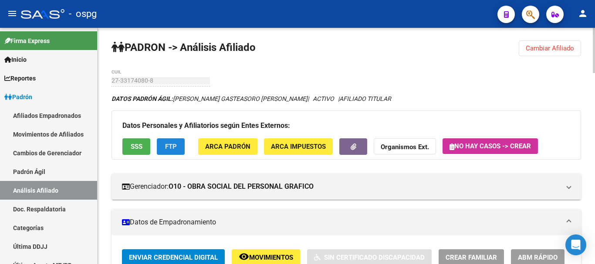
click at [177, 145] on button "FTP" at bounding box center [171, 146] width 28 height 16
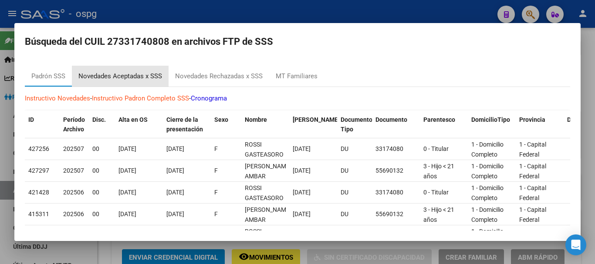
click at [149, 77] on div "Novedades Aceptadas x SSS" at bounding box center [120, 76] width 84 height 10
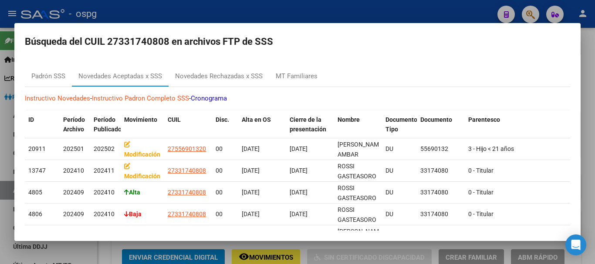
click at [267, 20] on div at bounding box center [297, 132] width 595 height 264
